Goal: Information Seeking & Learning: Learn about a topic

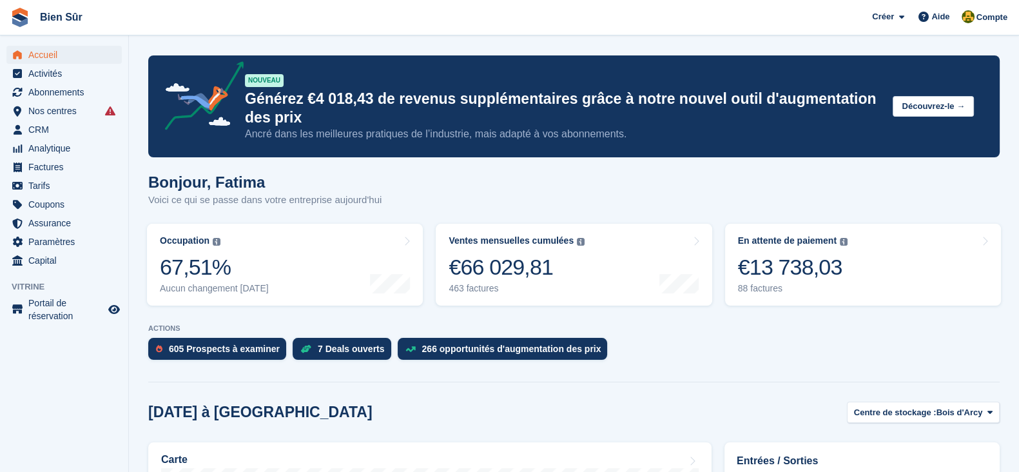
click at [46, 111] on span "Nos centres" at bounding box center [66, 111] width 77 height 18
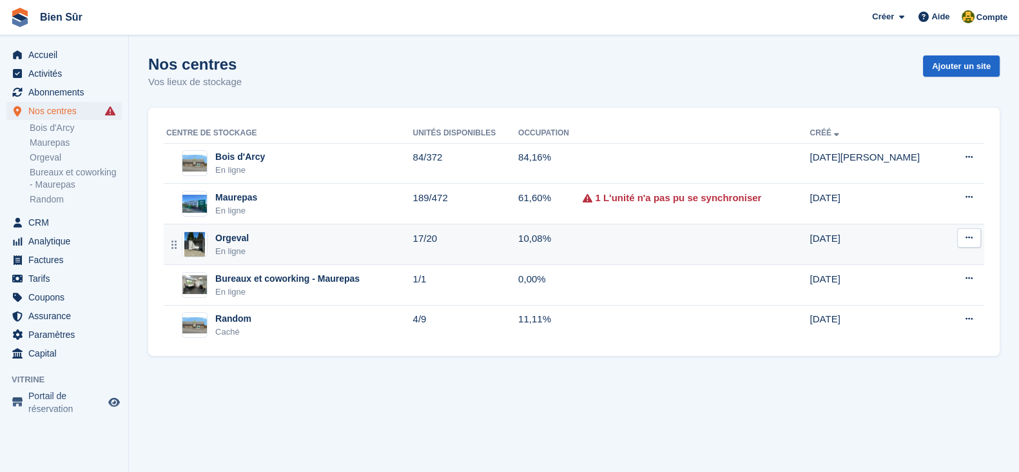
click at [302, 238] on div "Orgeval En ligne" at bounding box center [289, 244] width 246 height 26
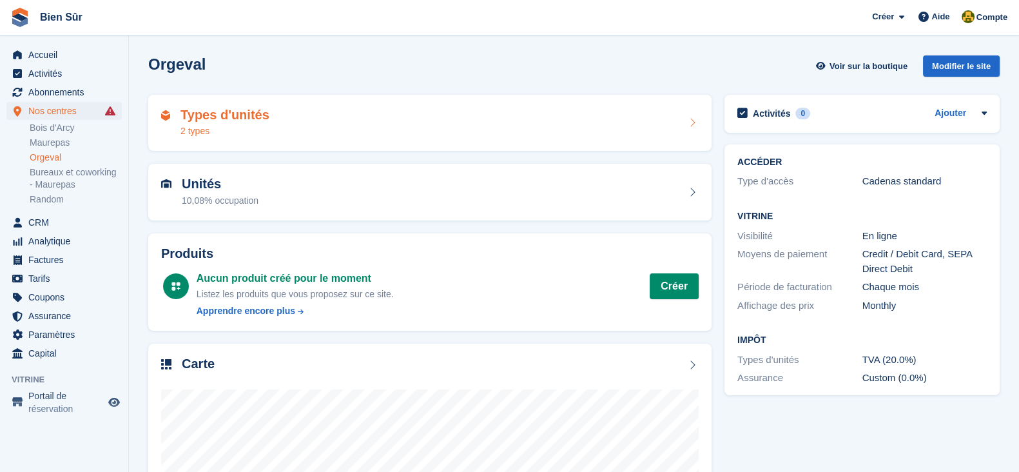
click at [280, 127] on div "Types d'unités 2 types" at bounding box center [429, 123] width 537 height 31
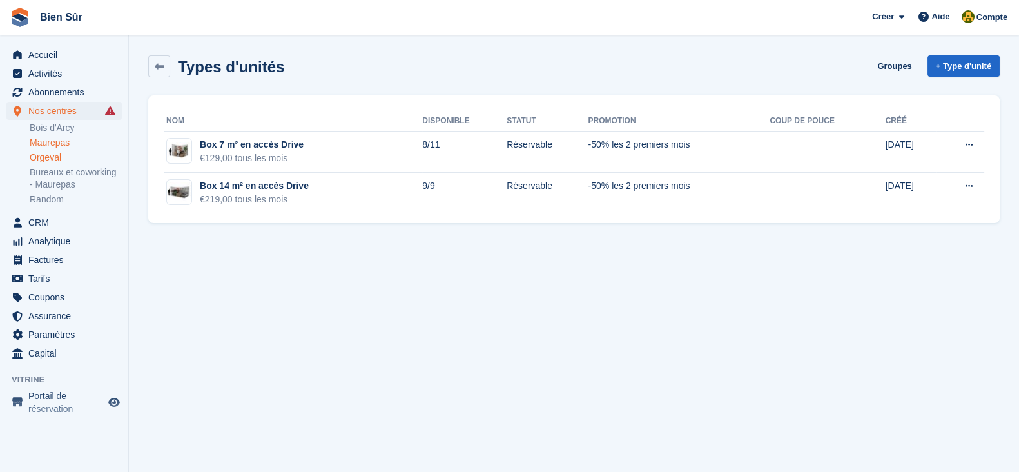
click at [52, 138] on link "Maurepas" at bounding box center [76, 143] width 92 height 12
click at [52, 127] on link "Bois d'Arcy" at bounding box center [76, 128] width 92 height 12
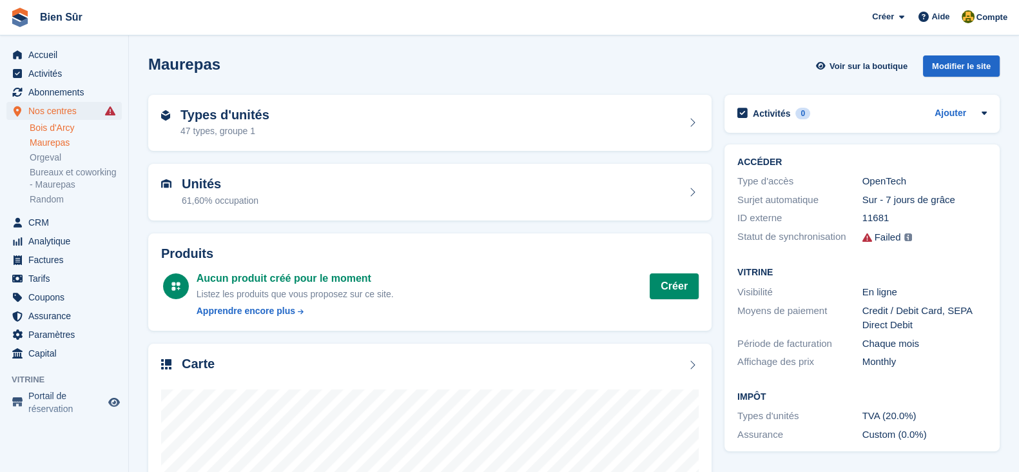
click at [55, 125] on link "Bois d'Arcy" at bounding box center [76, 128] width 92 height 12
click at [39, 130] on link "Bois d'Arcy" at bounding box center [76, 128] width 92 height 12
click at [43, 129] on link "Bois d'Arcy" at bounding box center [76, 128] width 92 height 12
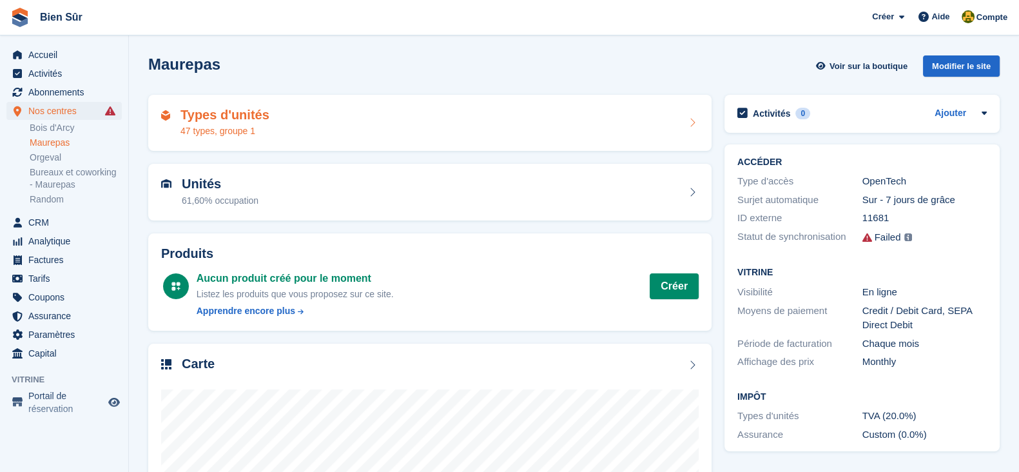
click at [213, 120] on h2 "Types d'unités" at bounding box center [224, 115] width 89 height 15
click at [204, 117] on h2 "Types d'unités" at bounding box center [224, 115] width 89 height 15
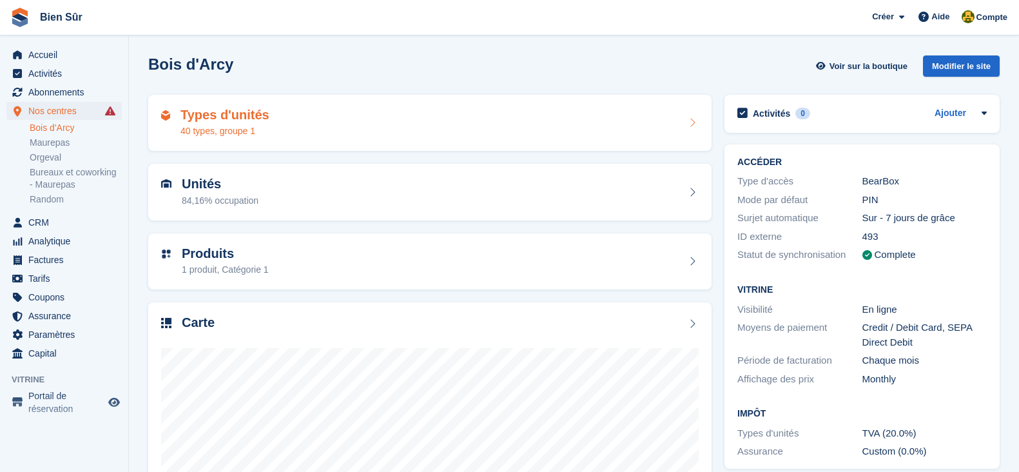
click at [209, 121] on h2 "Types d'unités" at bounding box center [224, 115] width 89 height 15
click at [213, 126] on div "40 types, groupe 1" at bounding box center [224, 131] width 89 height 14
click at [263, 128] on div "40 types, groupe 1" at bounding box center [224, 131] width 89 height 14
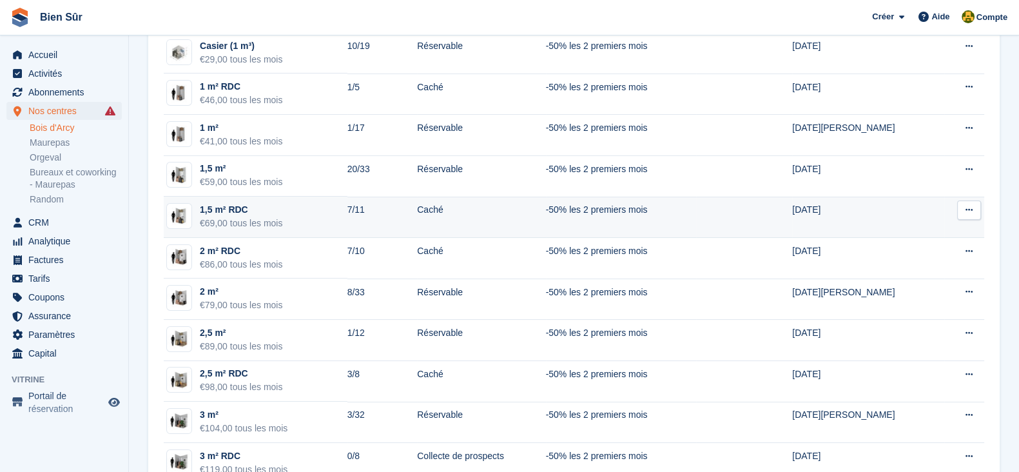
scroll to position [160, 0]
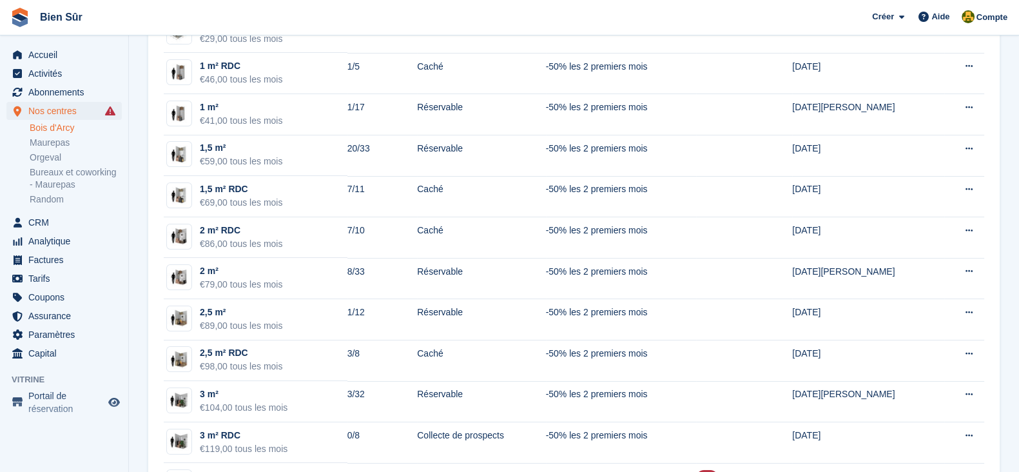
click at [795, 17] on span "Bien Sûr Créer Abonnement Facture Contact Deal [GEOGRAPHIC_DATA] Page Aide Assi…" at bounding box center [509, 17] width 1019 height 35
